Goal: Transaction & Acquisition: Purchase product/service

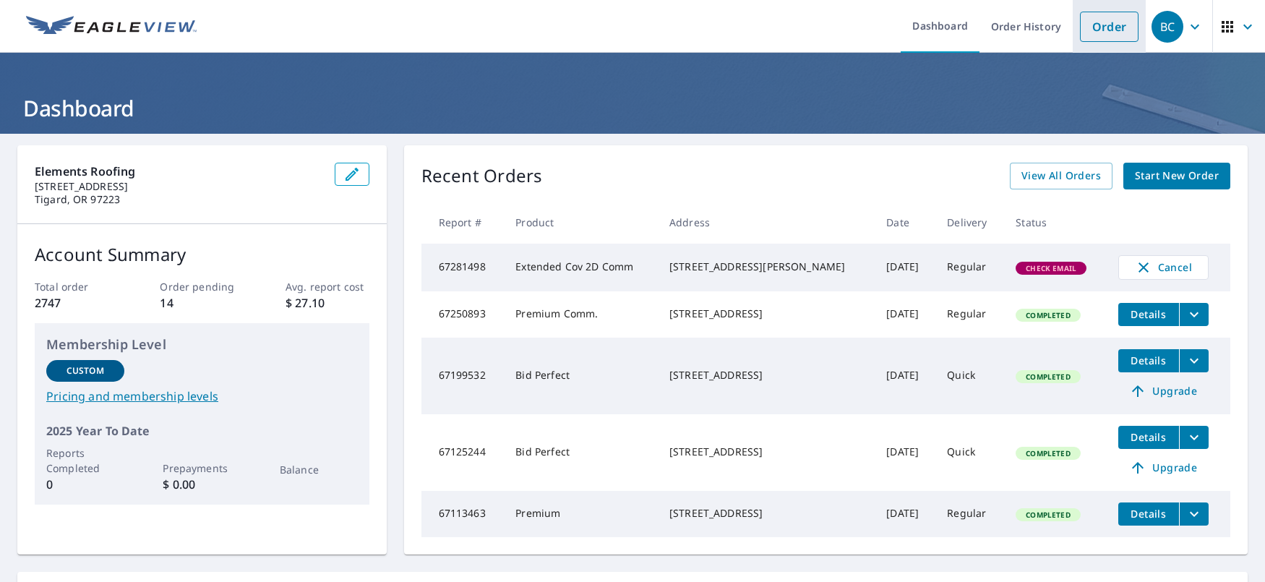
click at [1120, 33] on link "Order" at bounding box center [1109, 27] width 59 height 30
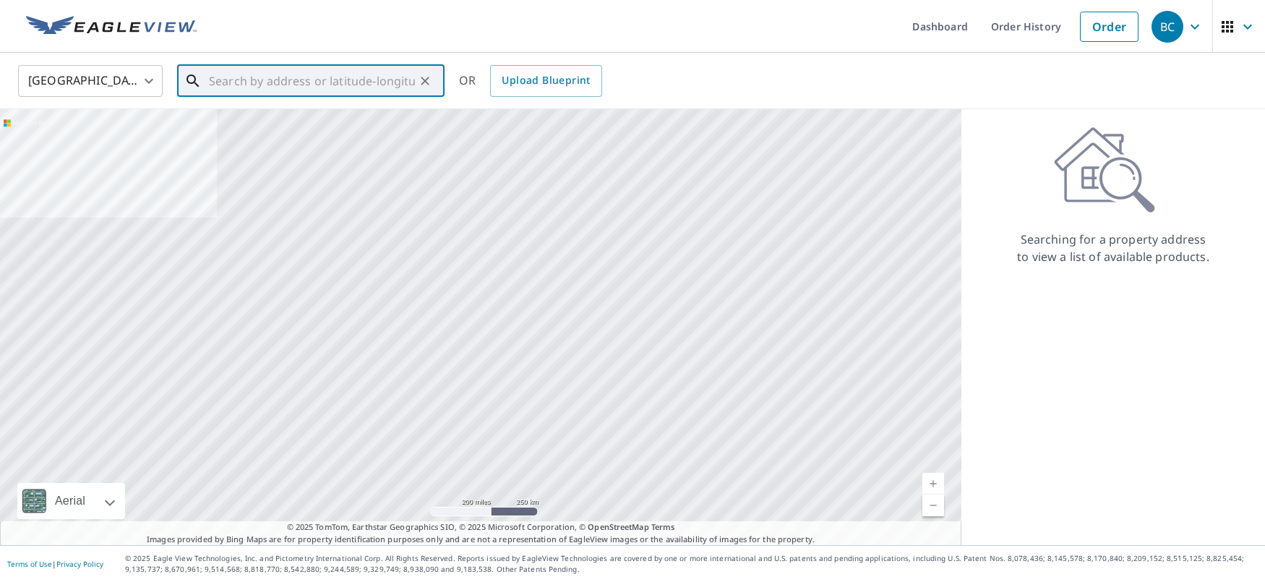
click at [249, 85] on input "text" at bounding box center [312, 81] width 206 height 40
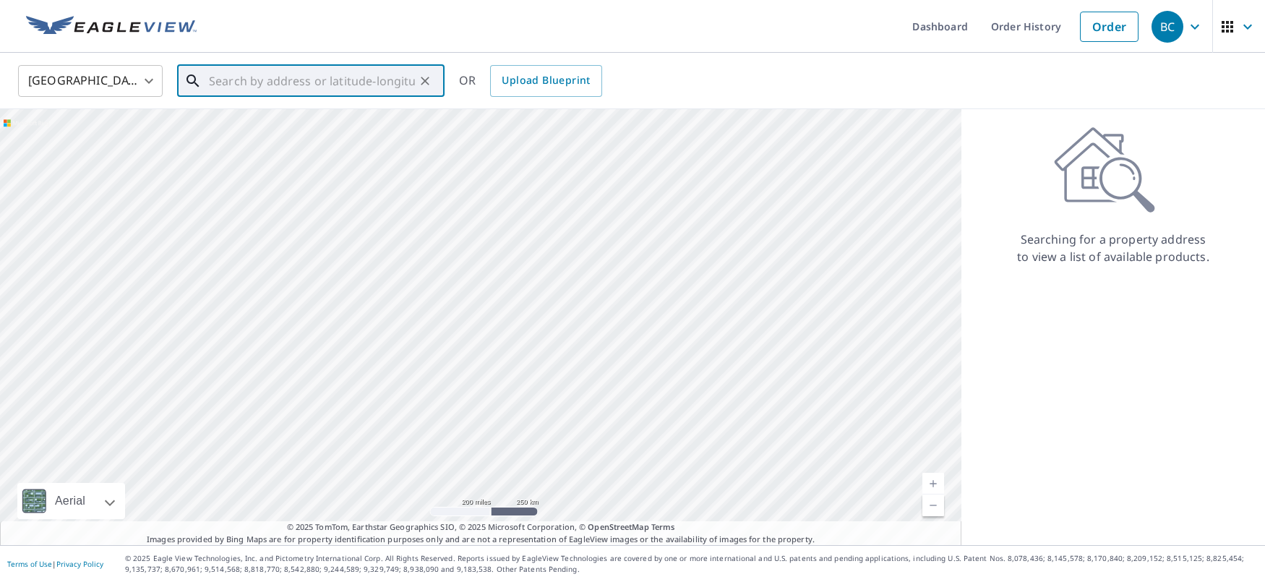
click at [335, 78] on input "text" at bounding box center [312, 81] width 206 height 40
click at [330, 119] on span "70367 [PERSON_NAME]" at bounding box center [319, 122] width 227 height 17
type input "[STREET_ADDRESS][PERSON_NAME]"
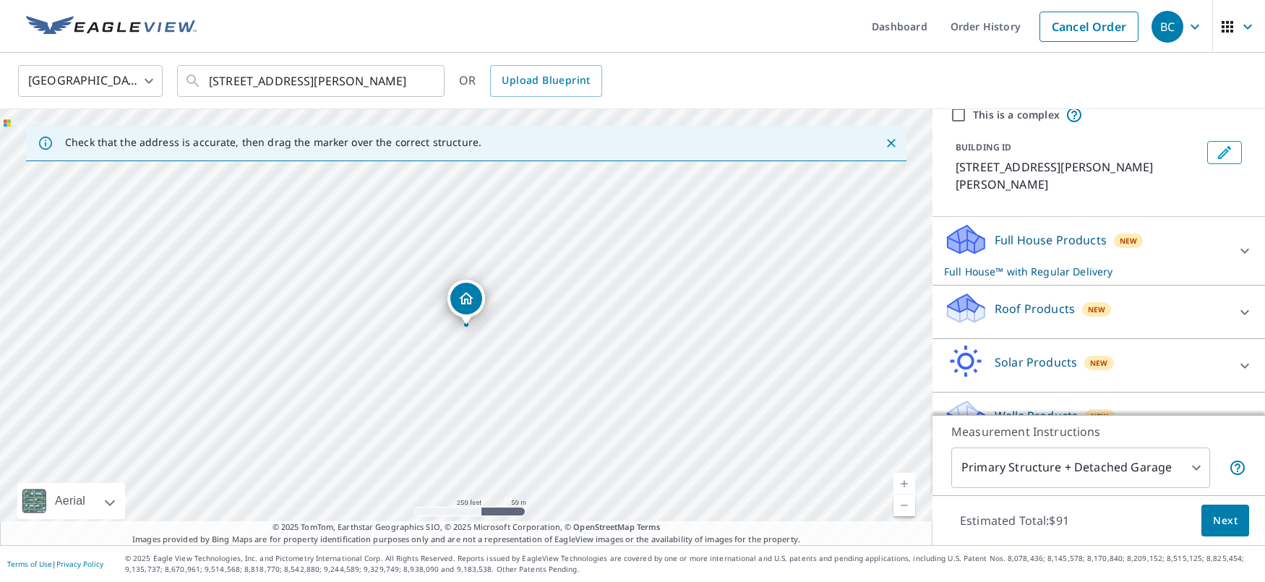
scroll to position [73, 0]
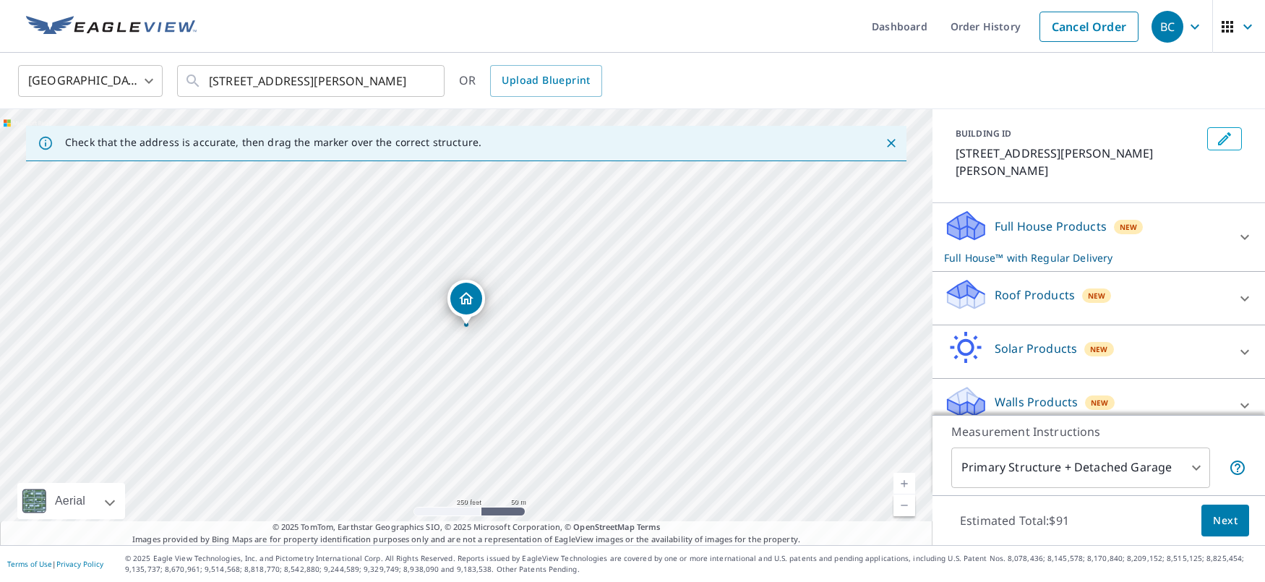
click at [1118, 278] on div "Roof Products New" at bounding box center [1085, 298] width 283 height 41
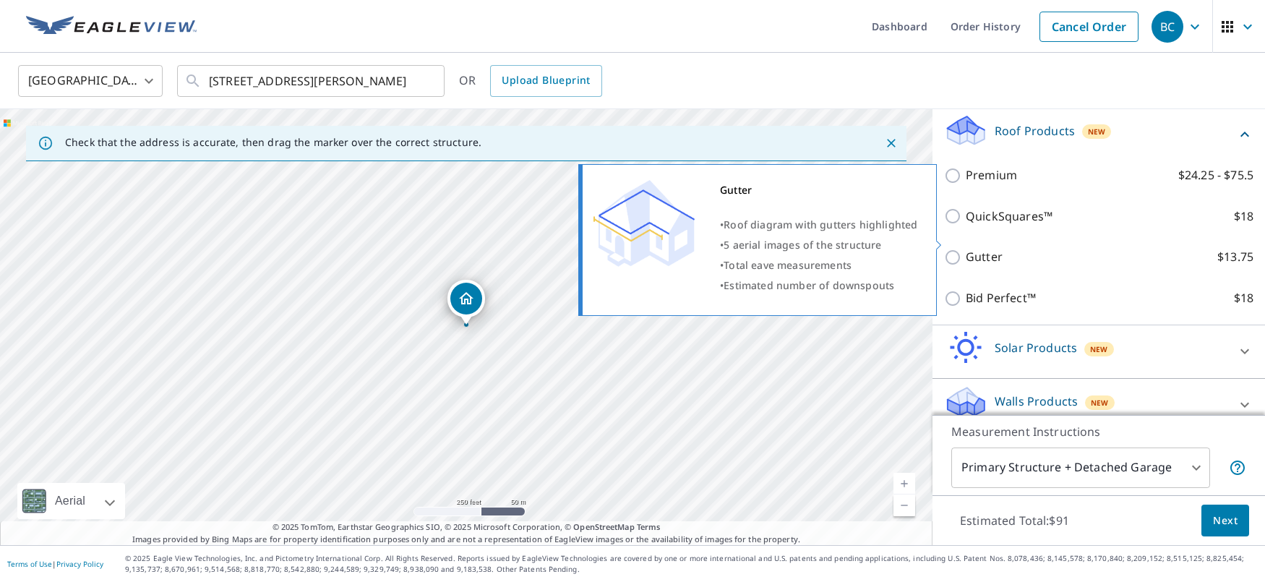
click at [955, 249] on input "Gutter $13.75" at bounding box center [955, 257] width 22 height 17
checkbox input "true"
checkbox input "false"
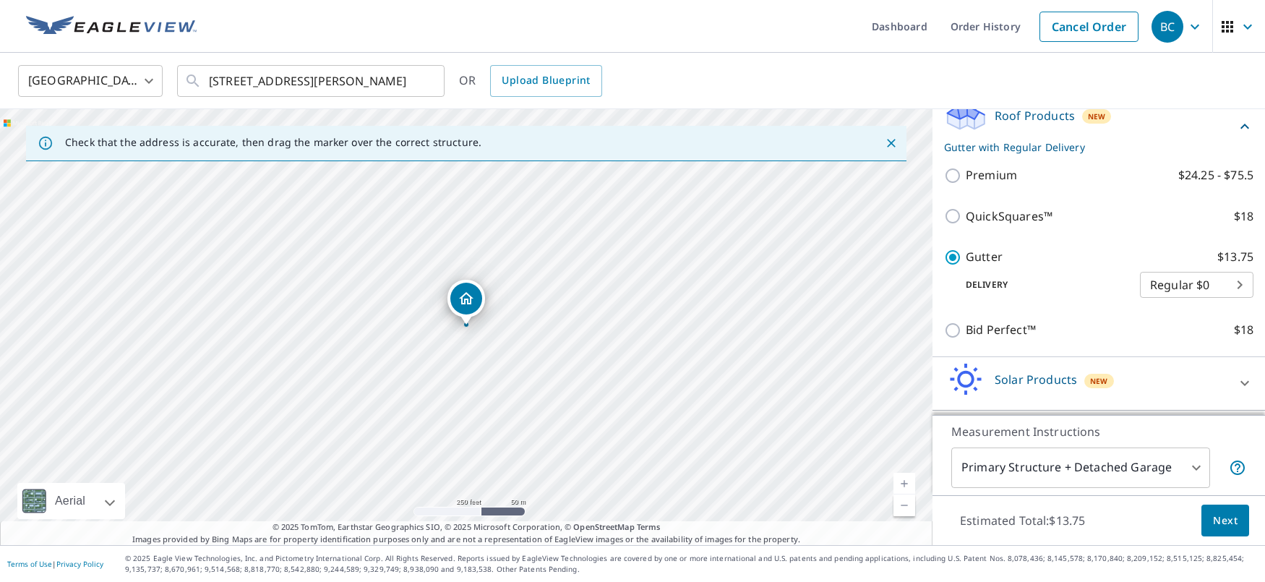
scroll to position [222, 0]
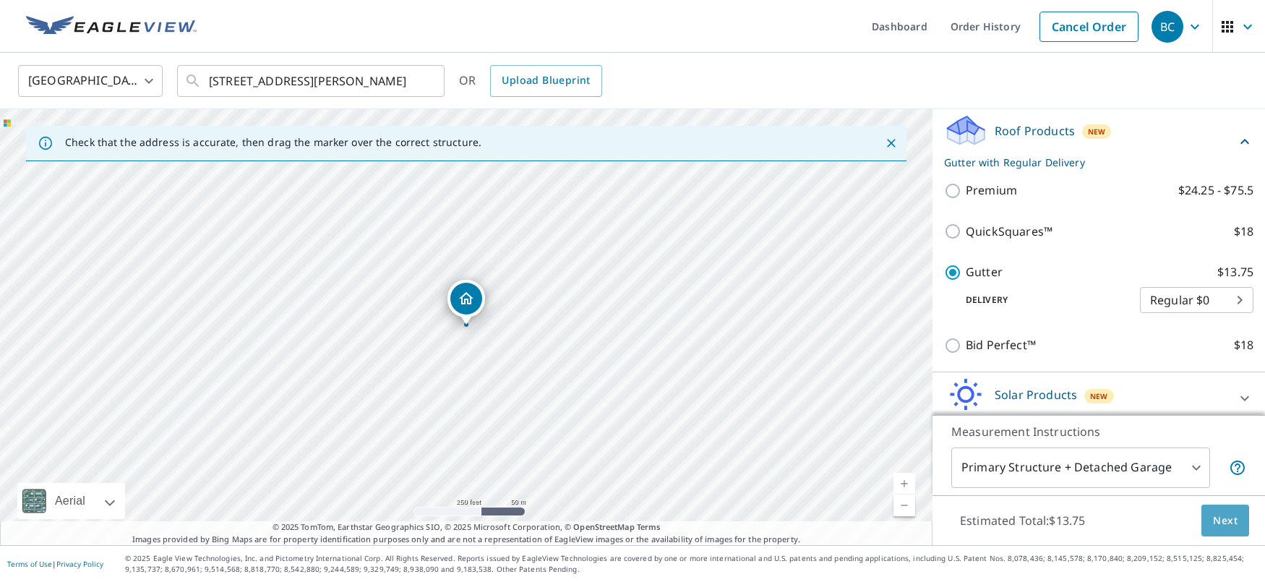
click at [1229, 524] on span "Next" at bounding box center [1225, 521] width 25 height 18
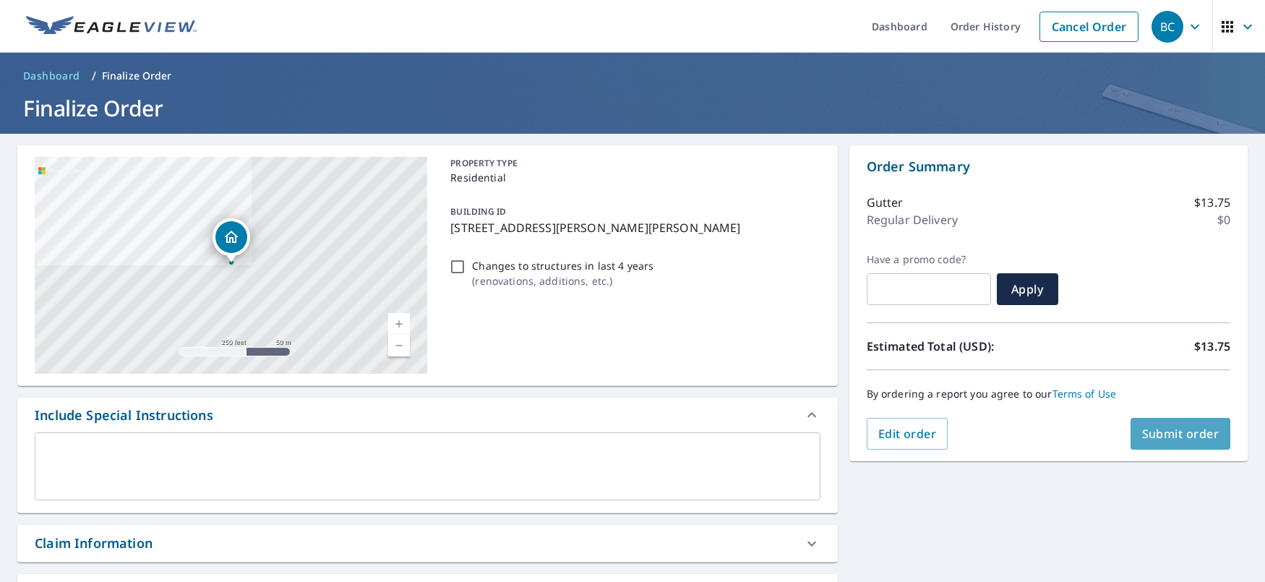
click at [1170, 434] on span "Submit order" at bounding box center [1180, 434] width 77 height 16
